Goal: Find specific page/section: Find specific page/section

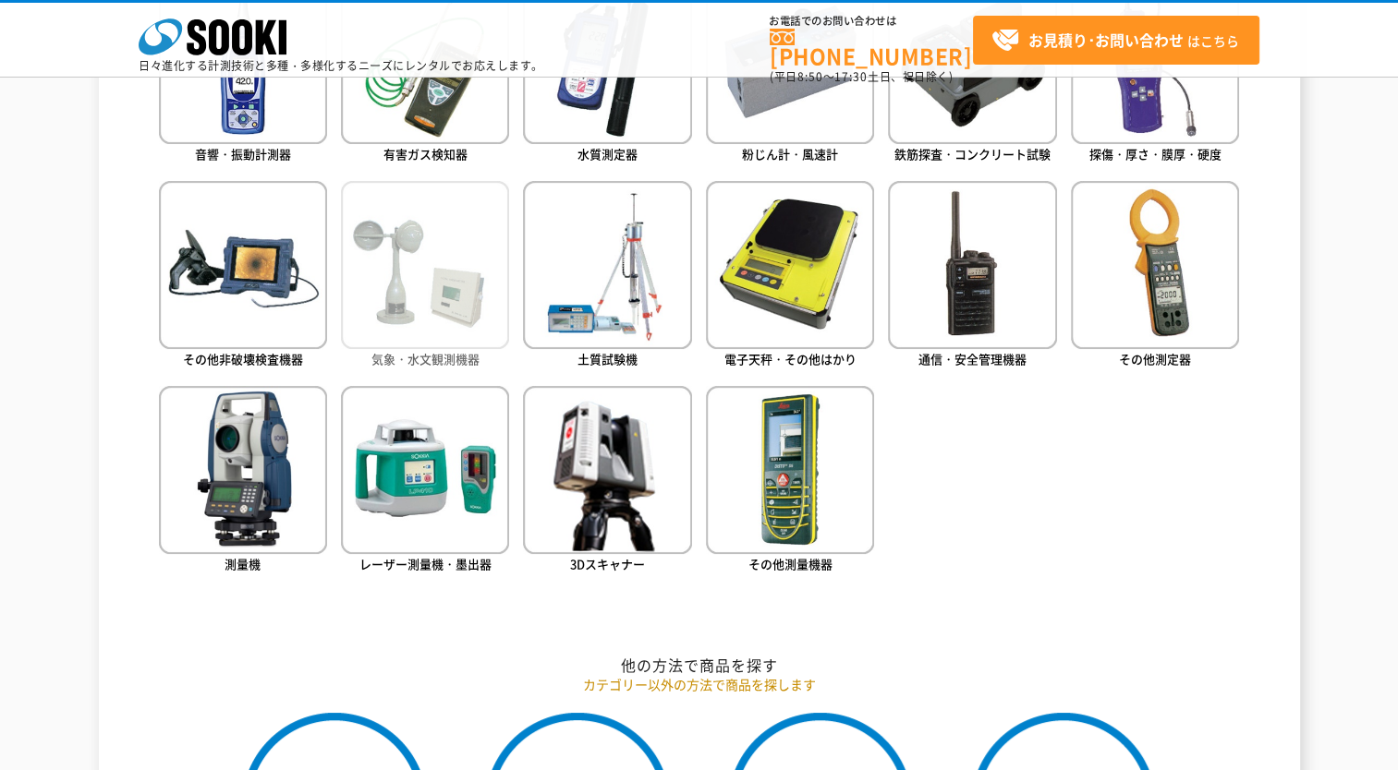
scroll to position [791, 0]
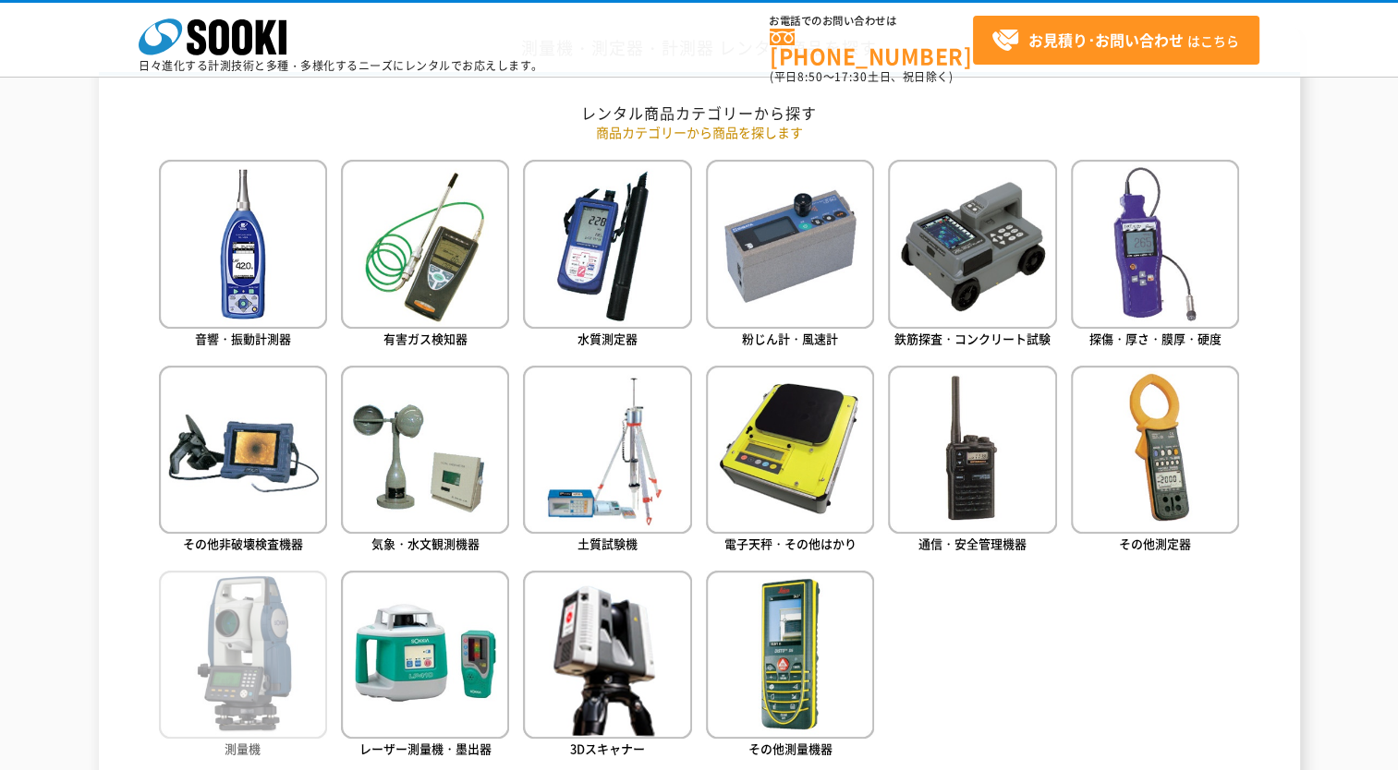
click at [275, 593] on img at bounding box center [243, 655] width 168 height 168
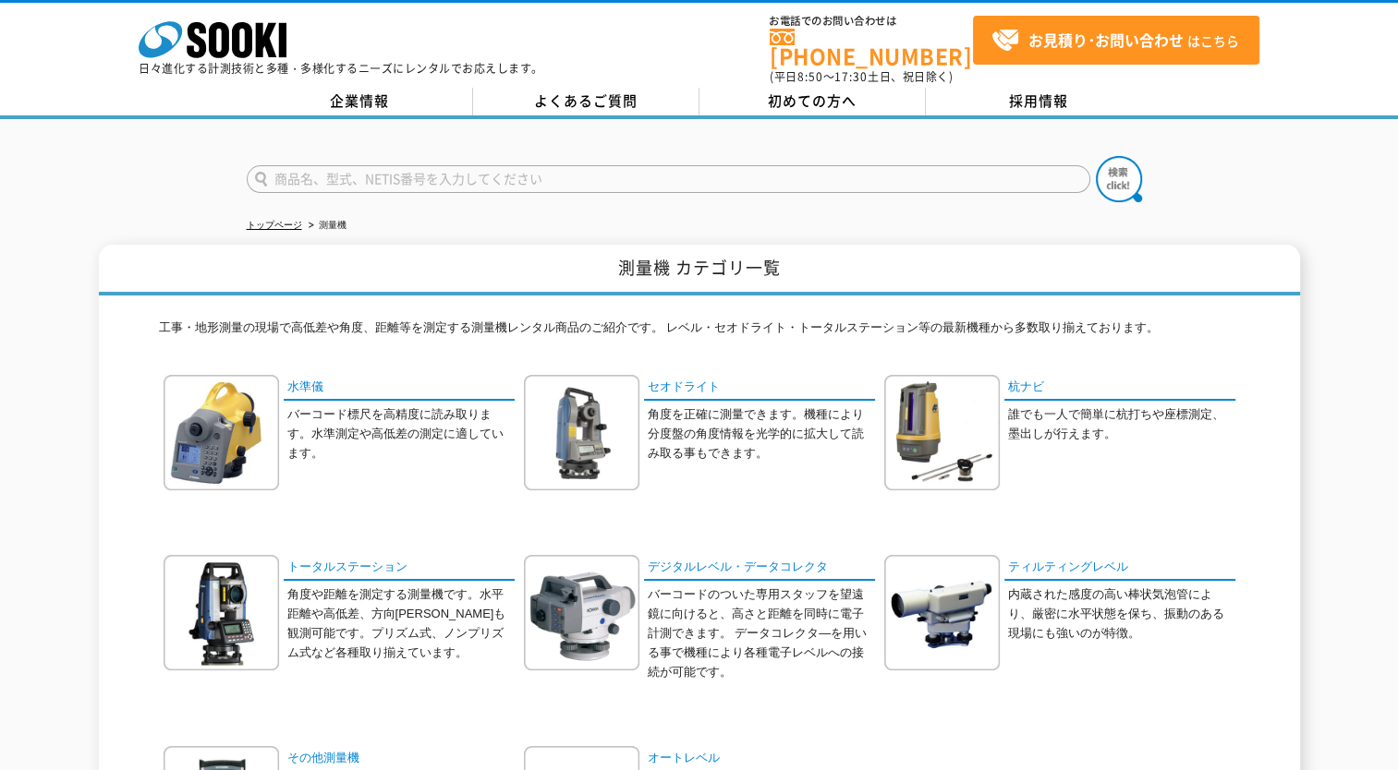
scroll to position [346, 0]
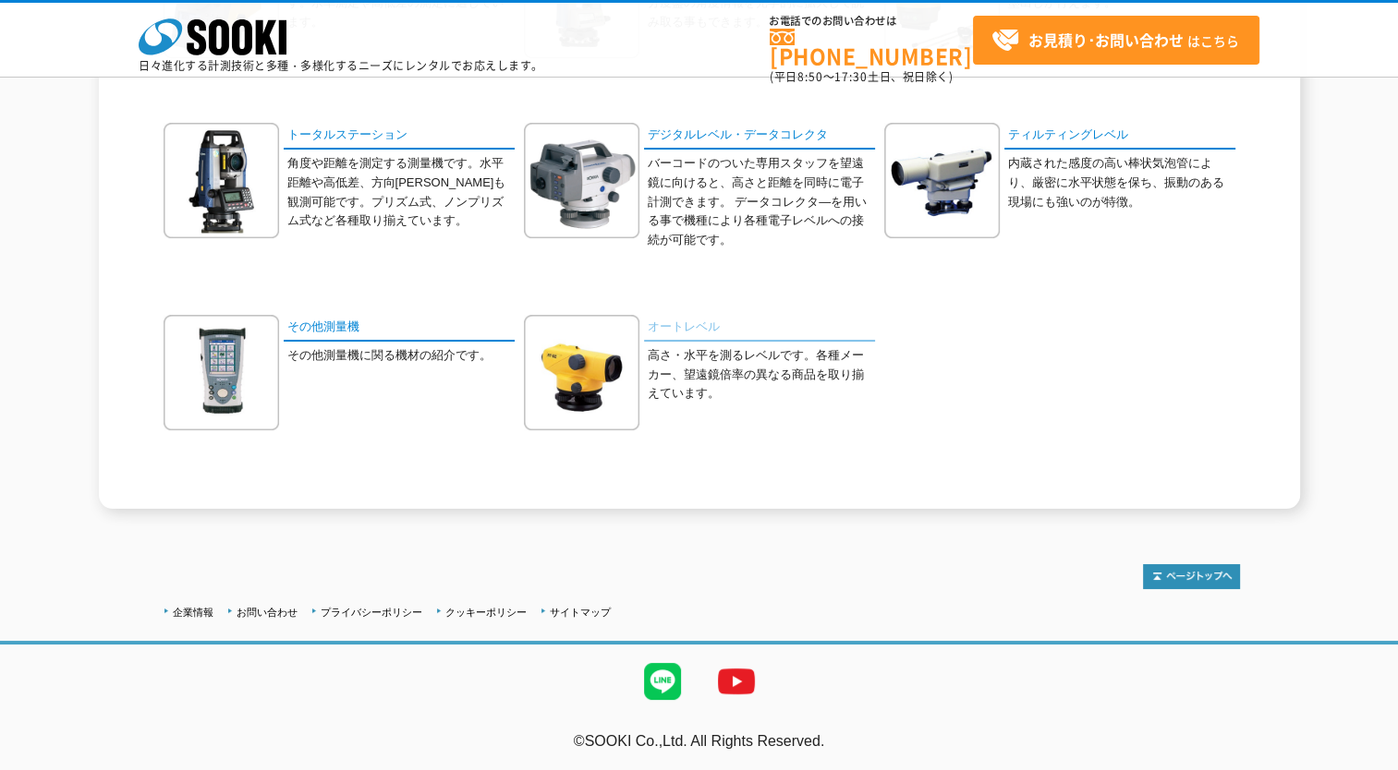
click at [688, 326] on link "オートレベル" at bounding box center [759, 328] width 231 height 27
